Goal: Task Accomplishment & Management: Complete application form

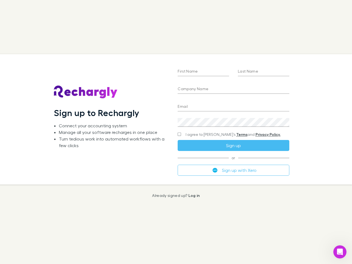
click at [176, 132] on div "First Name Last Name Company Name Email Create a password I agree to Rechargly’…" at bounding box center [233, 119] width 120 height 130
click at [203, 72] on input "First Name" at bounding box center [203, 71] width 51 height 9
click at [263, 72] on input "Last Name" at bounding box center [263, 71] width 51 height 9
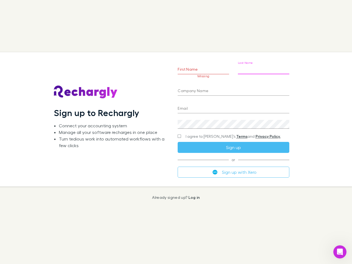
click at [233, 89] on input "Company Name" at bounding box center [233, 91] width 111 height 9
click at [233, 107] on input "Email" at bounding box center [233, 108] width 111 height 9
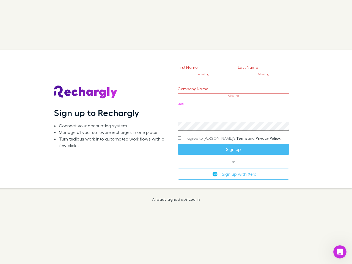
click at [233, 122] on div "Create a password" at bounding box center [233, 123] width 111 height 13
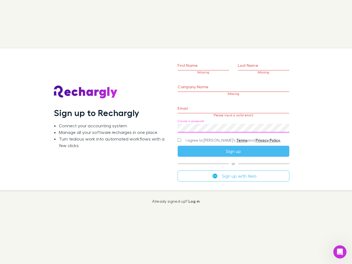
click at [222, 134] on form "First Name Missing Last Name Missing Company Name Missing Email Please input a …" at bounding box center [233, 112] width 111 height 137
